Goal: Task Accomplishment & Management: Manage account settings

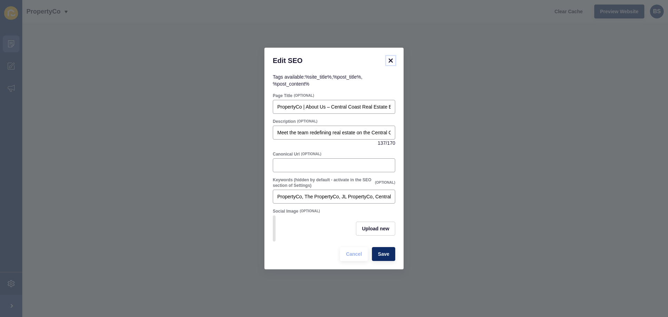
click at [389, 59] on icon at bounding box center [390, 60] width 4 height 4
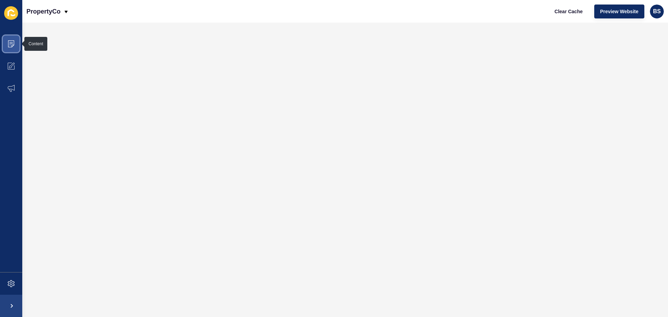
click at [12, 47] on icon at bounding box center [11, 43] width 6 height 7
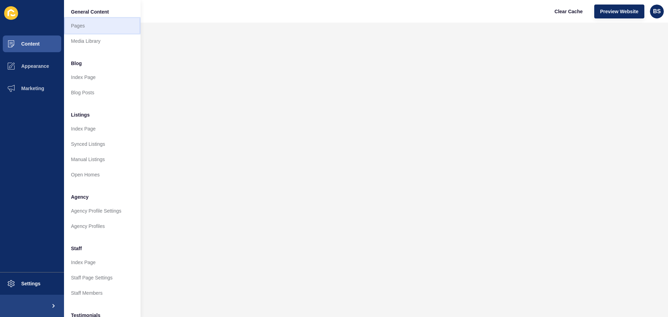
click at [80, 25] on link "Pages" at bounding box center [102, 25] width 77 height 15
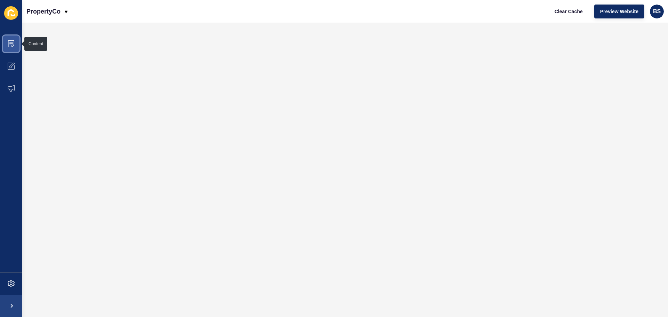
click at [13, 40] on icon at bounding box center [11, 43] width 6 height 7
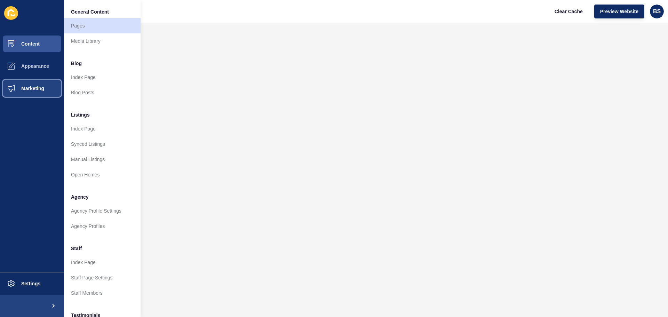
click at [28, 91] on button "Marketing" at bounding box center [32, 88] width 64 height 22
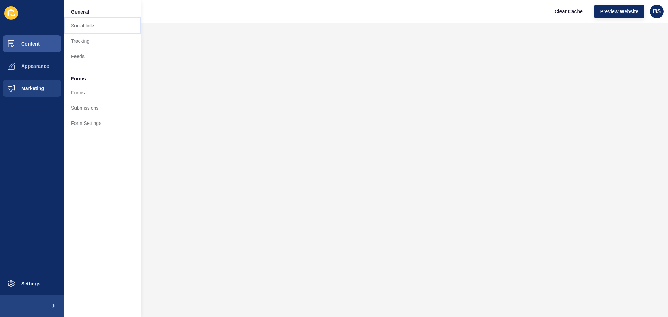
click at [88, 29] on link "Social links" at bounding box center [102, 25] width 77 height 15
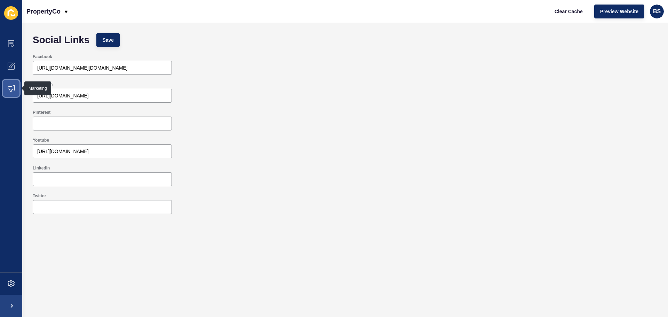
click at [14, 88] on icon at bounding box center [11, 88] width 7 height 7
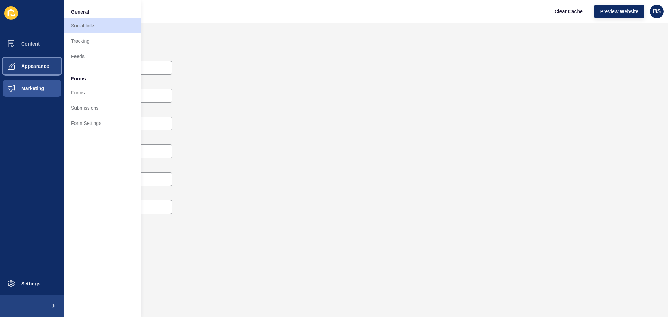
click at [29, 63] on button "Appearance" at bounding box center [32, 66] width 64 height 22
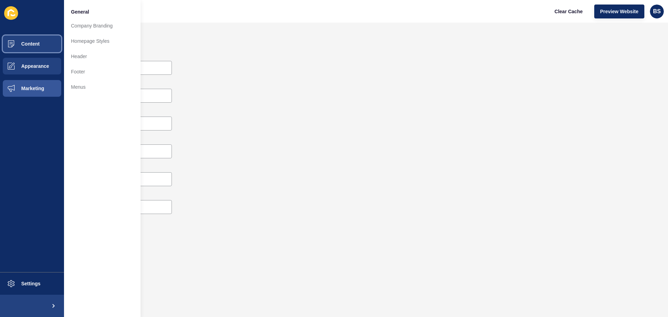
click at [22, 46] on span "Content" at bounding box center [19, 44] width 41 height 6
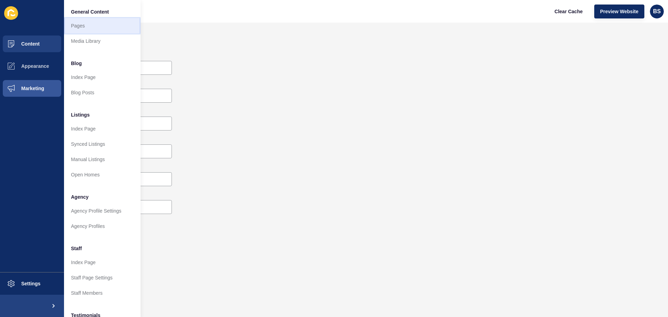
click at [90, 29] on link "Pages" at bounding box center [102, 25] width 77 height 15
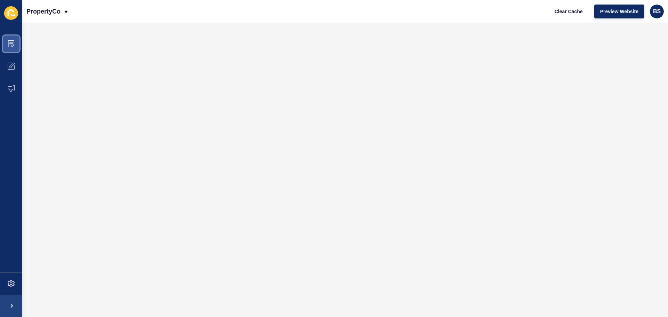
click at [10, 42] on icon at bounding box center [10, 42] width 3 height 0
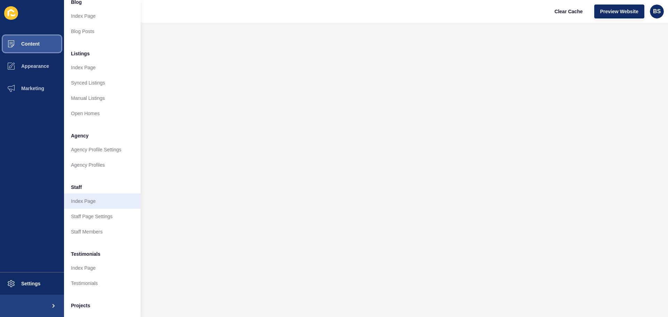
scroll to position [26, 0]
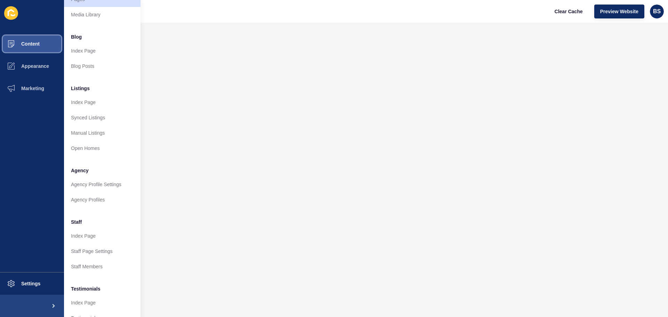
click at [44, 45] on button "Content" at bounding box center [32, 44] width 64 height 22
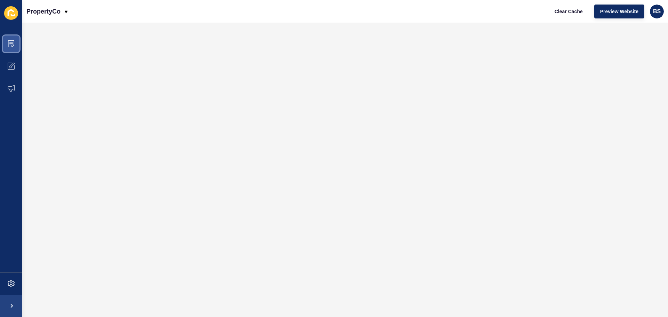
scroll to position [0, 0]
click at [15, 44] on span at bounding box center [11, 44] width 22 height 22
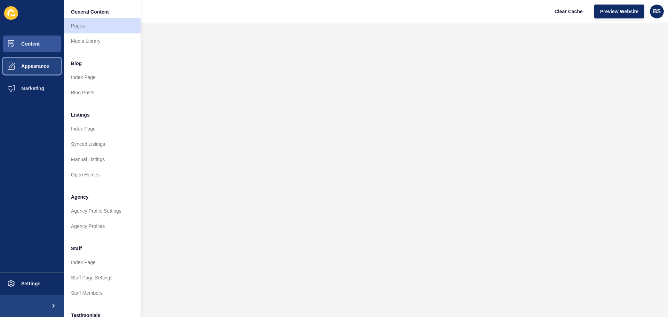
click at [21, 71] on span at bounding box center [11, 66] width 22 height 22
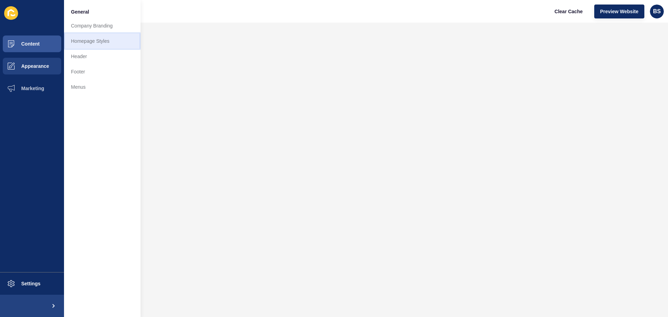
click at [81, 44] on link "Homepage Styles" at bounding box center [102, 40] width 77 height 15
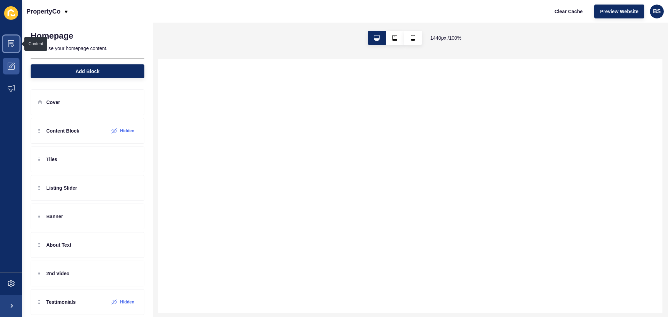
click at [8, 46] on icon at bounding box center [11, 43] width 7 height 7
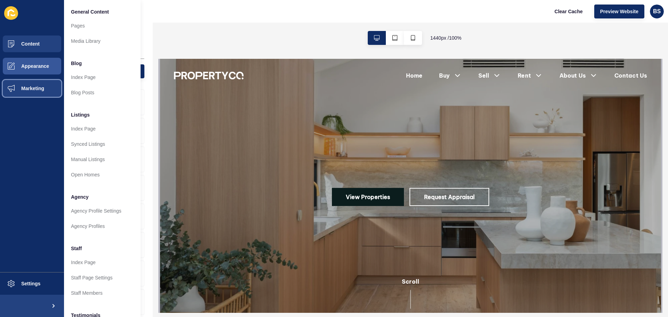
click at [34, 89] on span "Marketing" at bounding box center [21, 89] width 45 height 6
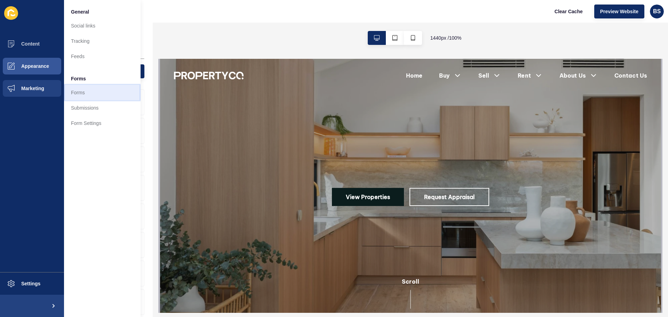
click at [87, 93] on link "Forms" at bounding box center [102, 92] width 77 height 15
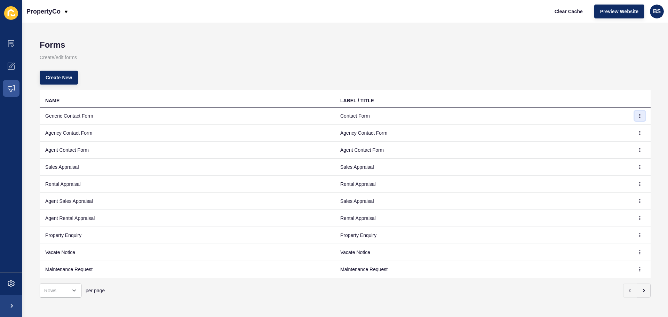
click at [635, 119] on button "button" at bounding box center [639, 116] width 10 height 10
click at [628, 127] on link "Edit" at bounding box center [615, 129] width 49 height 15
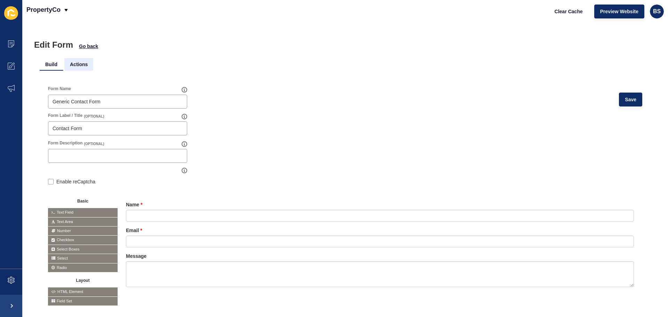
click at [79, 65] on li "Actions" at bounding box center [78, 64] width 29 height 13
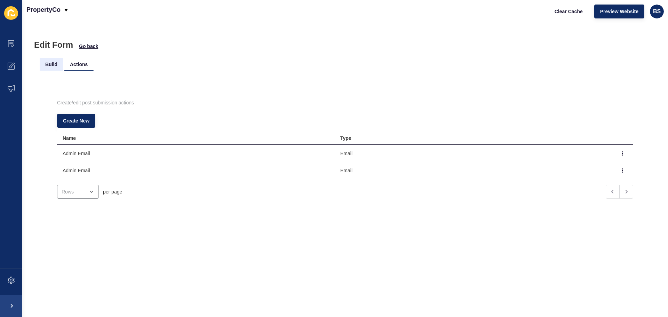
click at [53, 64] on li "Build" at bounding box center [51, 64] width 23 height 13
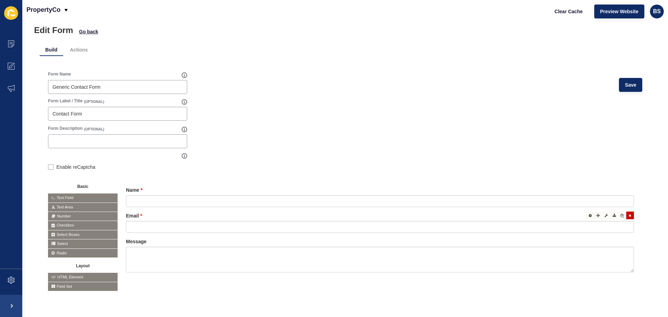
scroll to position [20, 0]
click at [15, 45] on span at bounding box center [11, 44] width 22 height 22
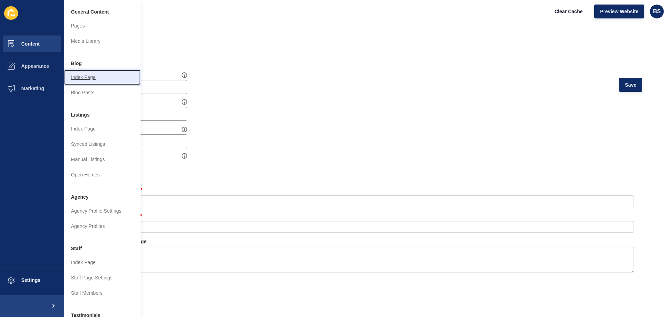
click at [93, 75] on link "Index Page" at bounding box center [102, 77] width 77 height 15
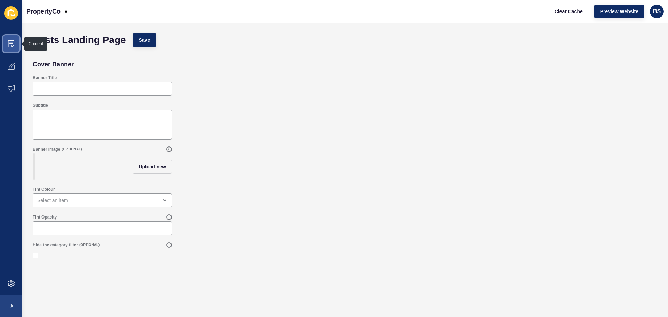
click at [10, 43] on icon at bounding box center [10, 43] width 3 height 0
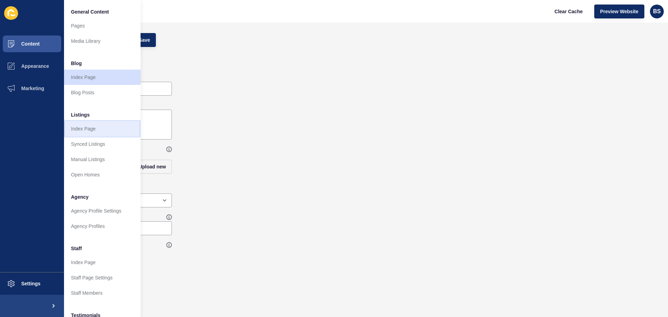
click at [84, 130] on link "Index Page" at bounding box center [102, 128] width 77 height 15
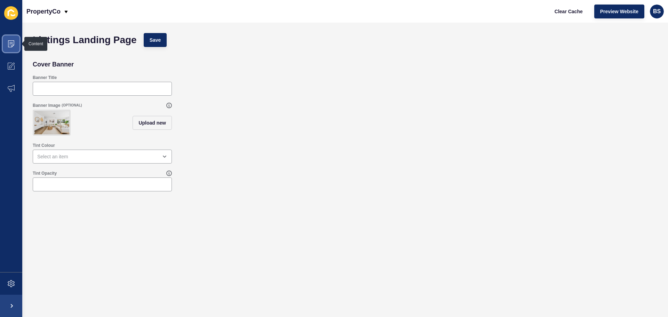
click at [4, 41] on span at bounding box center [11, 44] width 22 height 22
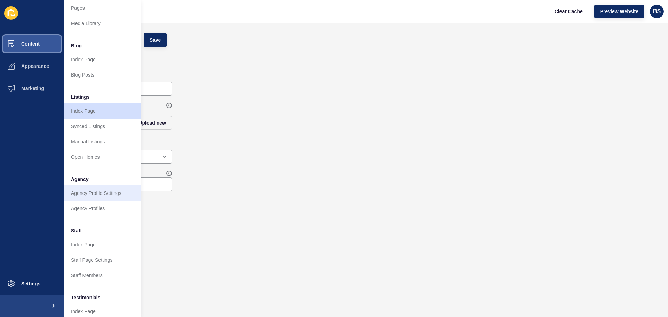
scroll to position [35, 0]
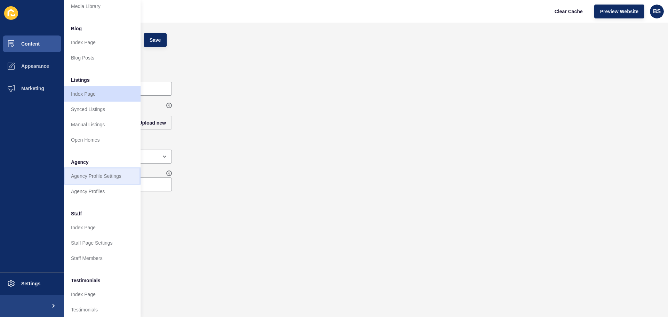
click at [96, 179] on link "Agency Profile Settings" at bounding box center [102, 175] width 77 height 15
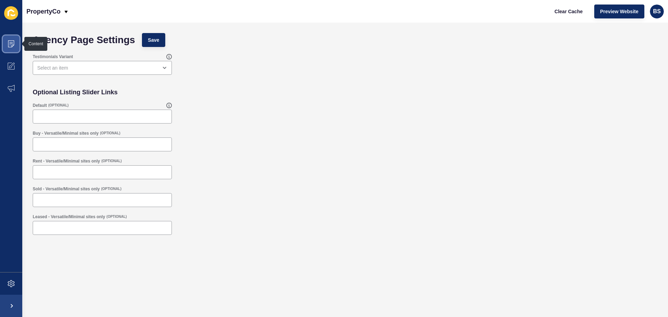
click at [8, 42] on icon at bounding box center [11, 43] width 6 height 7
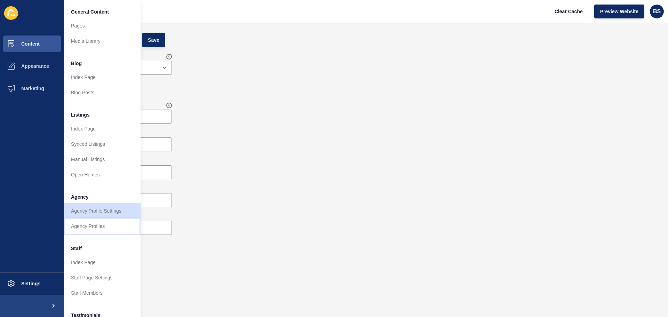
click at [91, 225] on link "Agency Profiles" at bounding box center [102, 225] width 77 height 15
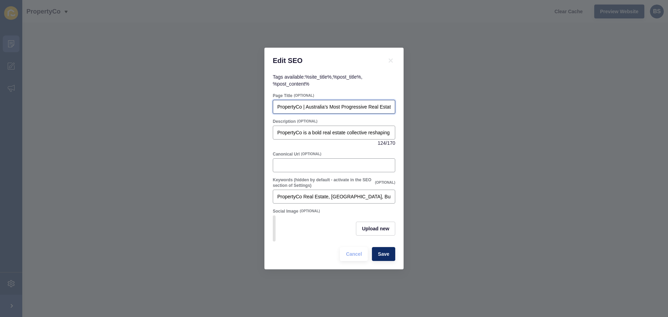
drag, startPoint x: 304, startPoint y: 103, endPoint x: 366, endPoint y: 106, distance: 61.9
click at [366, 106] on input "PropertyCo | Australia’s Most Progressive Real Estate Group" at bounding box center [333, 106] width 113 height 7
drag, startPoint x: 379, startPoint y: 105, endPoint x: 363, endPoint y: 101, distance: 17.1
click at [363, 103] on input "PropertyCo | Central Coast Real Estate Group" at bounding box center [333, 106] width 113 height 7
type input "PropertyCo | Central Coast Real Estate"
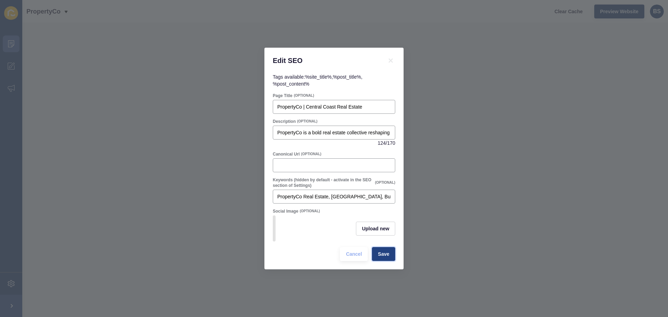
click at [391, 253] on button "Save" at bounding box center [383, 254] width 23 height 14
